Goal: Task Accomplishment & Management: Manage account settings

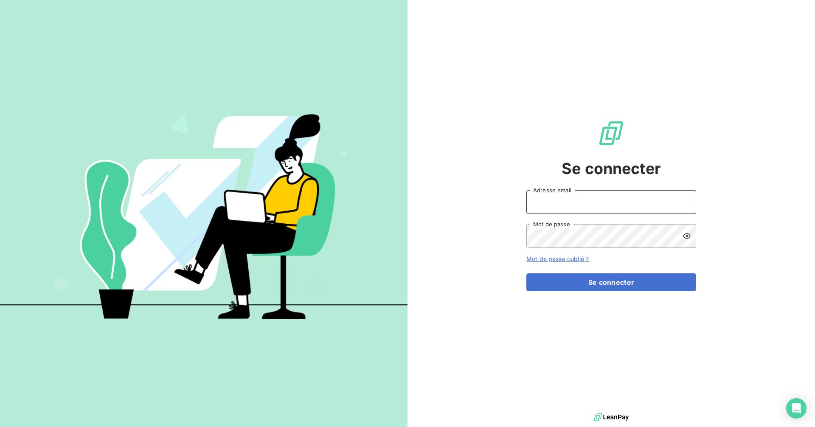
click at [559, 200] on input "Adresse email" at bounding box center [611, 202] width 170 height 24
type input "[EMAIL_ADDRESS][DOMAIN_NAME]"
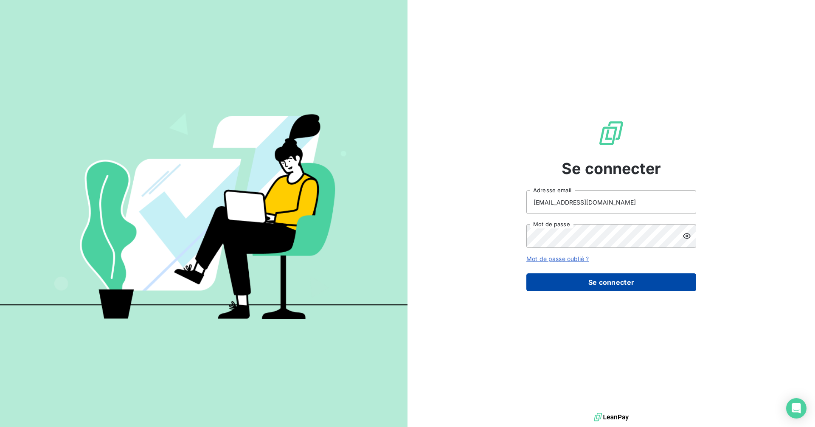
click at [612, 279] on button "Se connecter" at bounding box center [611, 282] width 170 height 18
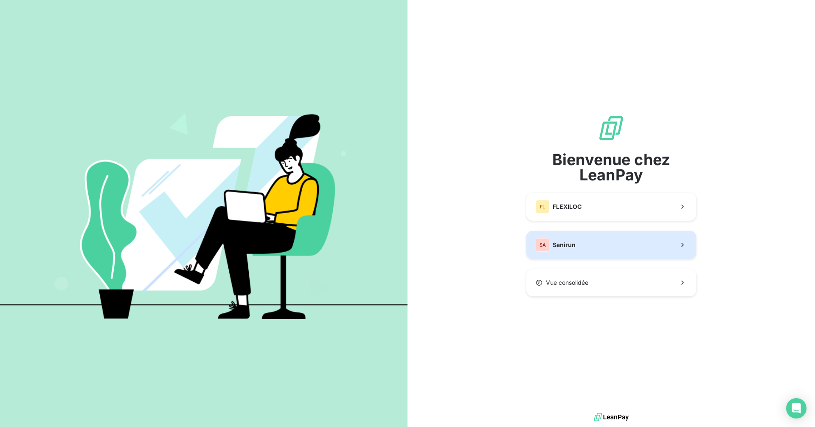
click at [607, 250] on button "SA Sanirun" at bounding box center [611, 245] width 170 height 28
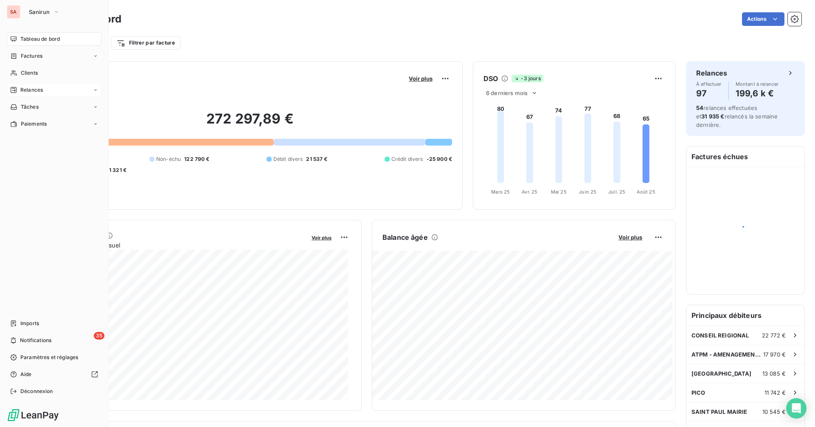
click at [28, 89] on span "Relances" at bounding box center [31, 90] width 22 height 8
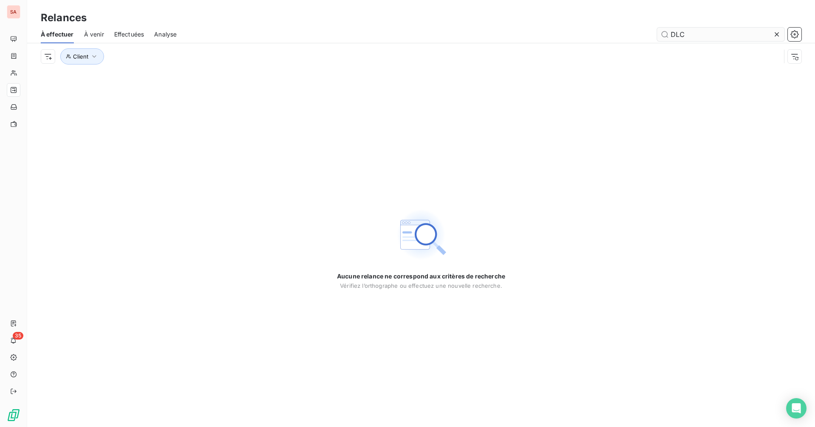
click at [702, 39] on input "DLC" at bounding box center [720, 35] width 127 height 14
click at [622, 36] on div "DLC" at bounding box center [494, 35] width 615 height 14
type input "BTP"
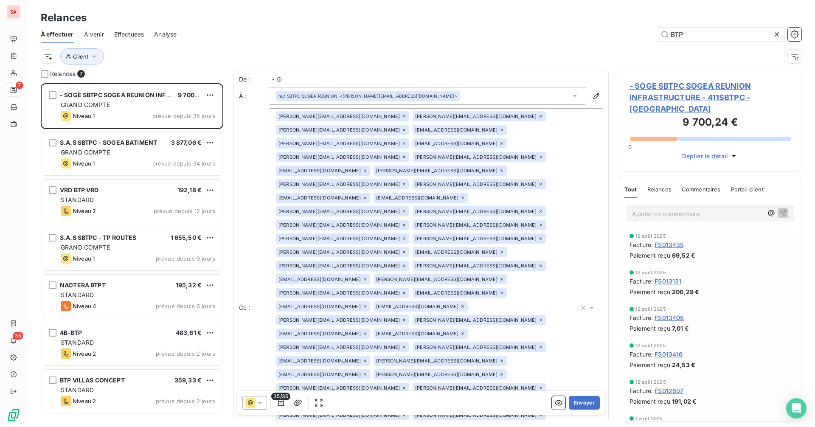
scroll to position [337, 176]
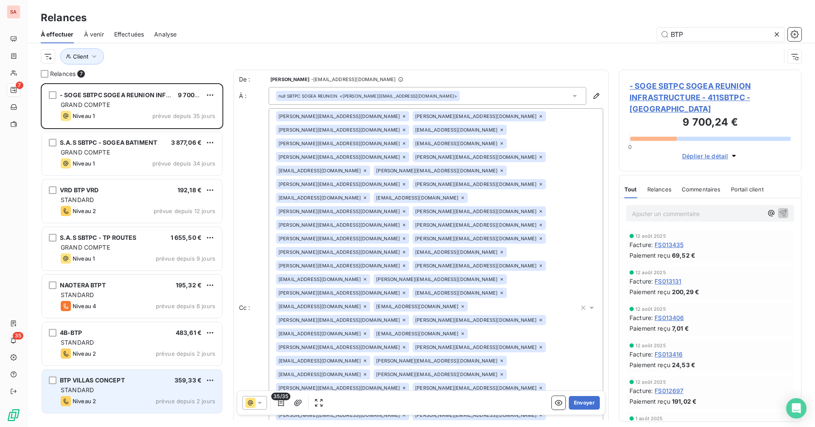
click at [98, 383] on span "BTP VILLAS CONCEPT" at bounding box center [92, 380] width 65 height 7
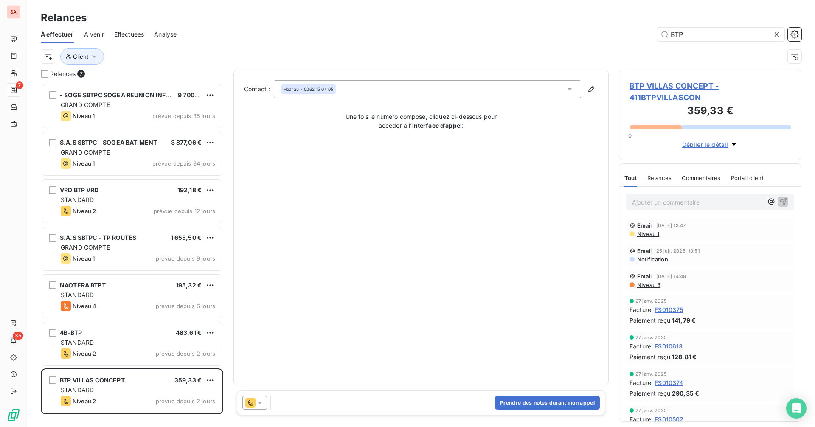
click at [717, 143] on span "Déplier le détail" at bounding box center [705, 144] width 46 height 9
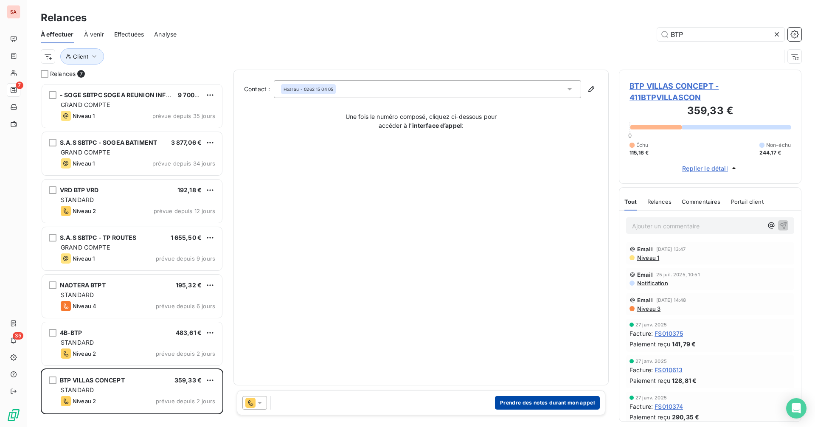
click at [509, 402] on button "Prendre des notes durant mon appel" at bounding box center [547, 403] width 105 height 14
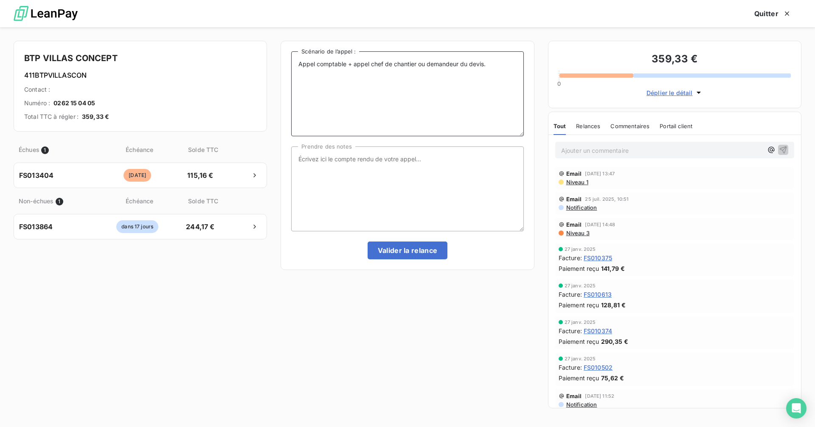
click at [381, 92] on textarea "Appel comptable + appel chef de chantier ou demandeur du devis." at bounding box center [407, 93] width 232 height 85
drag, startPoint x: 489, startPoint y: 64, endPoint x: 276, endPoint y: 65, distance: 214.0
click at [276, 65] on div "BTP VILLAS CONCEPT 411BTPVILLASCON Contact : Numéro : [PHONE_NUMBER] Total TTC …" at bounding box center [407, 227] width 815 height 400
type textarea "Rencontre physique"
click at [329, 172] on textarea "Prendre des notes" at bounding box center [407, 188] width 232 height 85
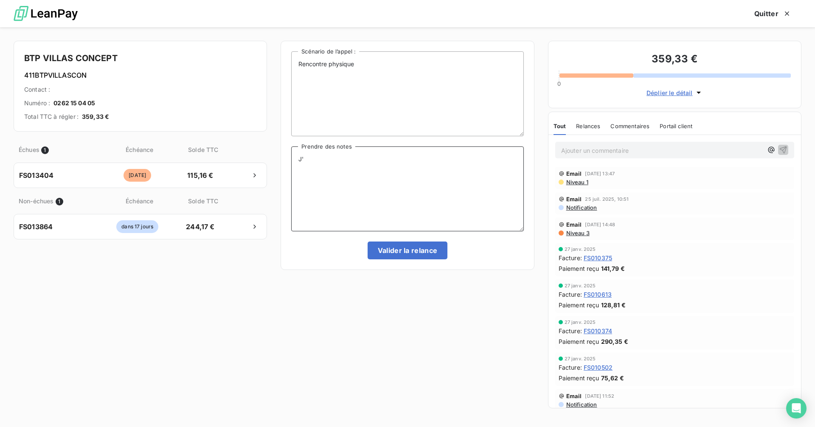
type textarea "J"
drag, startPoint x: 431, startPoint y: 161, endPoint x: 299, endPoint y: 156, distance: 132.1
click at [299, 156] on textarea "Un chèque 155.16€ à été récupérer au siège." at bounding box center [407, 188] width 232 height 85
click at [394, 162] on textarea "Un chèque 155.16€ à été récupérer au siège." at bounding box center [407, 188] width 232 height 85
click at [396, 160] on textarea "Un chèque 155.16€ à été récupérer au siège." at bounding box center [407, 188] width 232 height 85
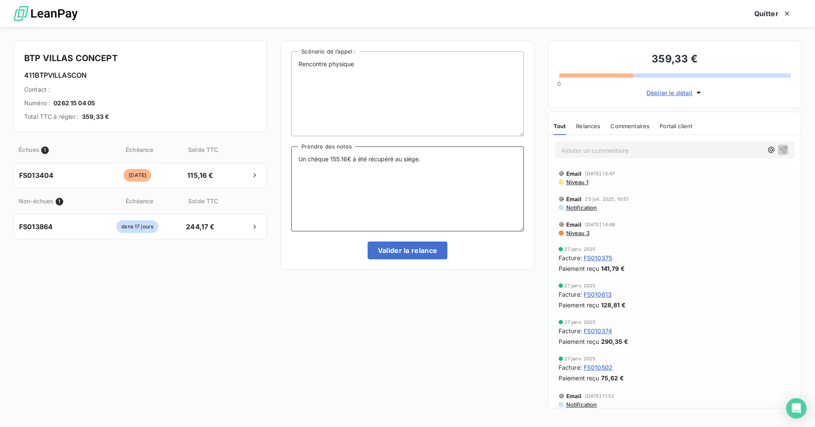
drag, startPoint x: 385, startPoint y: 160, endPoint x: 297, endPoint y: 163, distance: 87.5
click at [297, 163] on textarea "Un chèque 155.16€ à été récupéré au siège." at bounding box center [407, 188] width 232 height 85
click at [380, 183] on textarea "Un chèque 155.16€ à été récupéré au siège." at bounding box center [407, 188] width 232 height 85
type textarea "Un chèque 155.16€ à été récupéré au siège."
click at [404, 250] on button "Valider la relance" at bounding box center [408, 251] width 80 height 18
